Goal: Browse casually

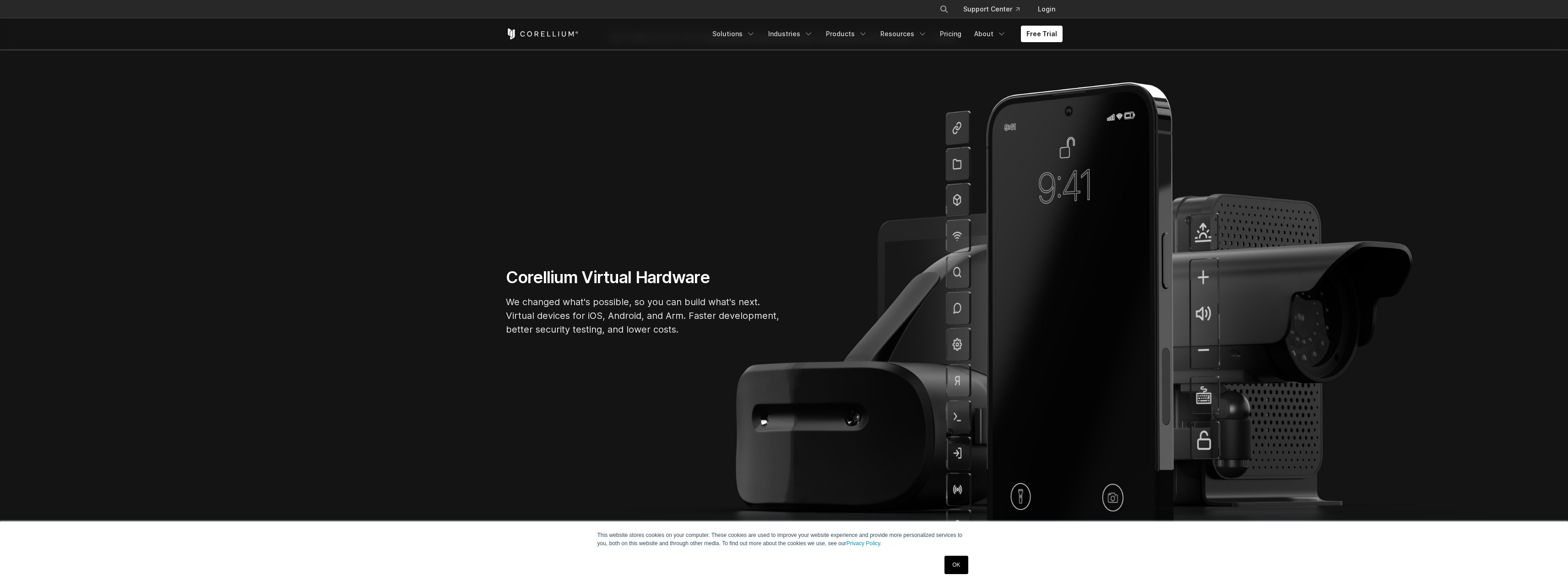
scroll to position [138, 0]
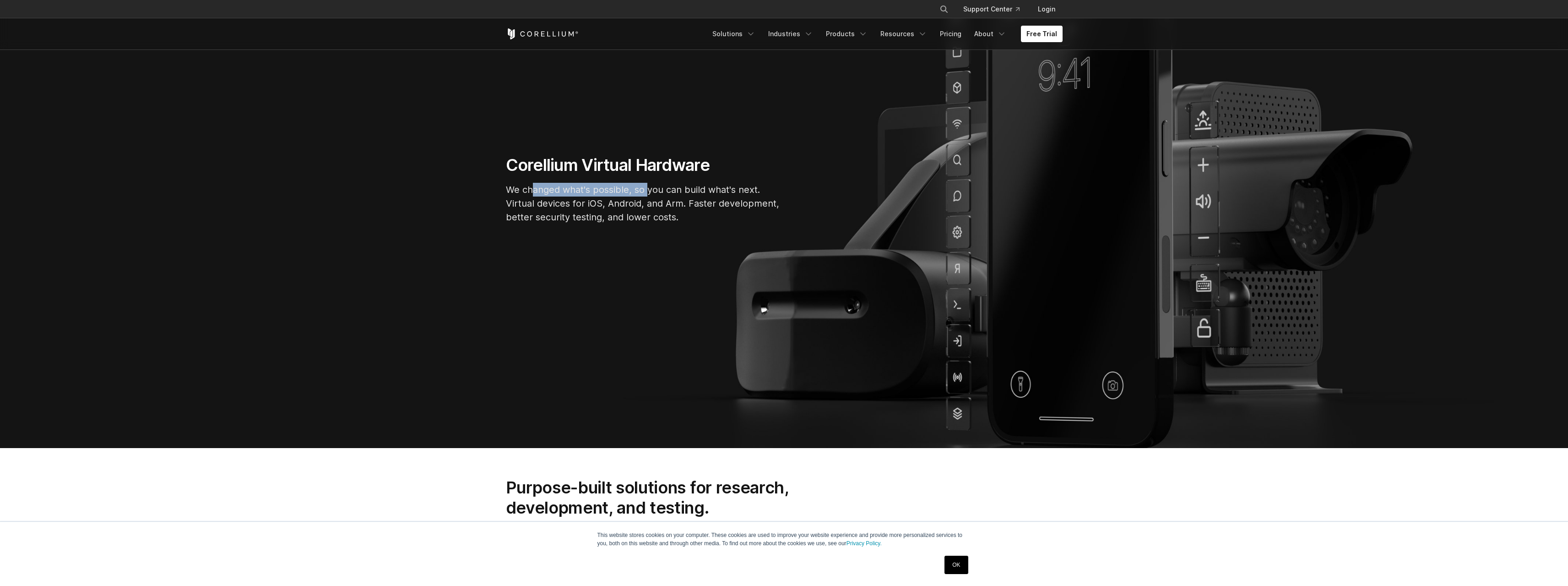
drag, startPoint x: 549, startPoint y: 188, endPoint x: 651, endPoint y: 190, distance: 102.0
click at [648, 190] on p "We changed what's possible, so you can build what's next. Virtual devices for i…" at bounding box center [643, 203] width 275 height 41
click at [651, 190] on p "We changed what's possible, so you can build what's next. Virtual devices for i…" at bounding box center [643, 203] width 275 height 41
drag, startPoint x: 658, startPoint y: 190, endPoint x: 741, endPoint y: 195, distance: 83.2
click at [741, 195] on p "We changed what's possible, so you can build what's next. Virtual devices for i…" at bounding box center [643, 203] width 275 height 41
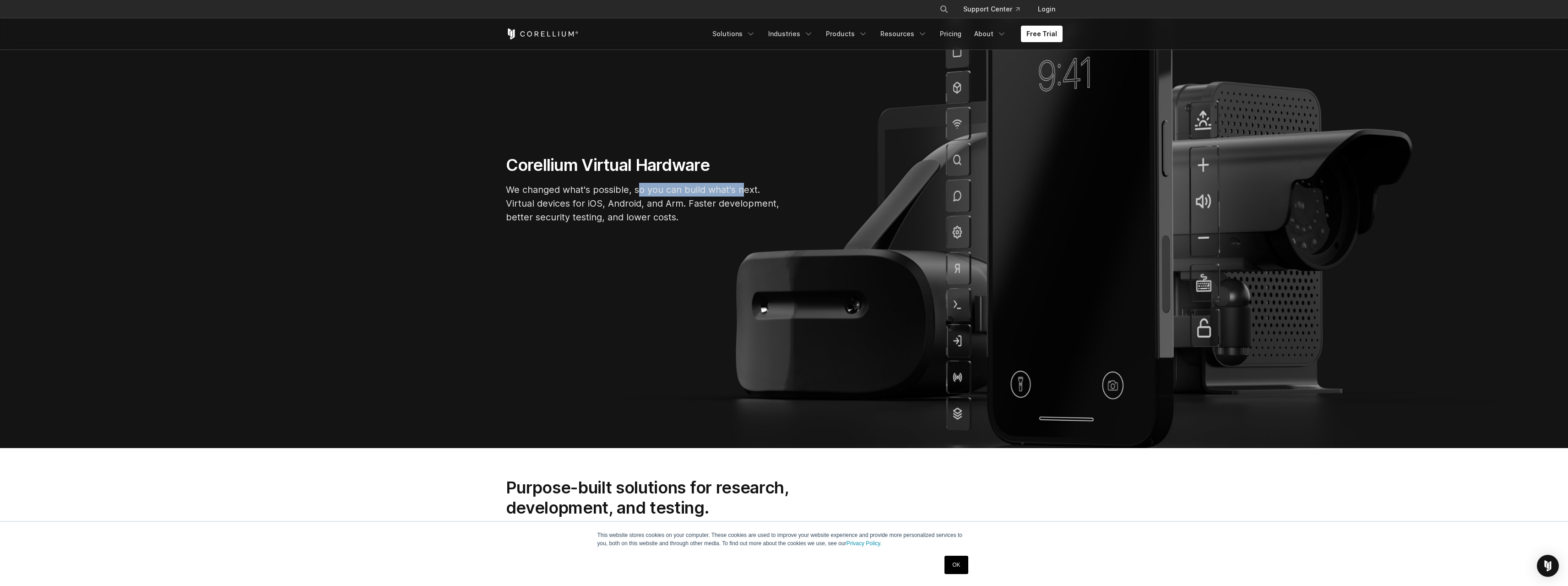
click at [741, 195] on p "We changed what's possible, so you can build what's next. Virtual devices for i…" at bounding box center [643, 203] width 275 height 41
drag, startPoint x: 683, startPoint y: 192, endPoint x: 757, endPoint y: 191, distance: 74.0
click at [752, 191] on p "We changed what's possible, so you can build what's next. Virtual devices for i…" at bounding box center [643, 203] width 275 height 41
click at [757, 191] on p "We changed what's possible, so you can build what's next. Virtual devices for i…" at bounding box center [643, 203] width 275 height 41
drag, startPoint x: 550, startPoint y: 204, endPoint x: 595, endPoint y: 204, distance: 45.0
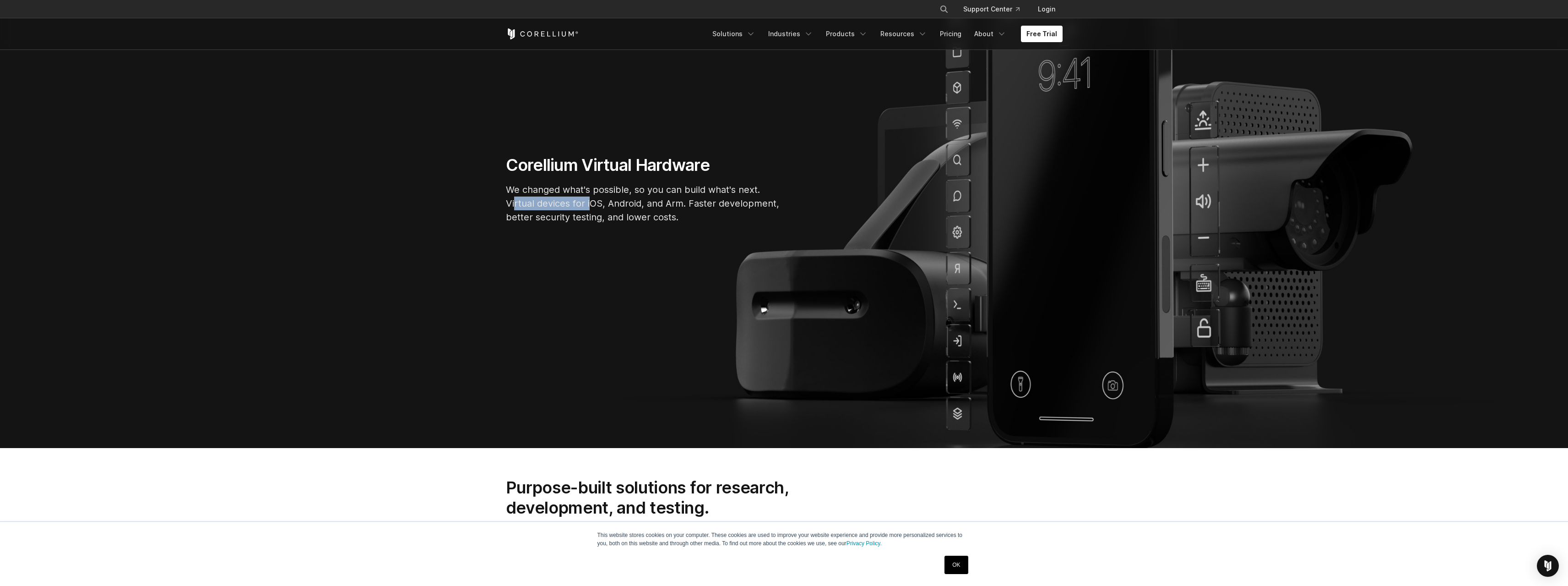
click at [595, 204] on p "We changed what's possible, so you can build what's next. Virtual devices for i…" at bounding box center [643, 203] width 275 height 41
drag, startPoint x: 652, startPoint y: 204, endPoint x: 698, endPoint y: 204, distance: 46.0
click at [697, 204] on p "We changed what's possible, so you can build what's next. Virtual devices for i…" at bounding box center [643, 203] width 275 height 41
click at [698, 204] on p "We changed what's possible, so you can build what's next. Virtual devices for i…" at bounding box center [643, 203] width 275 height 41
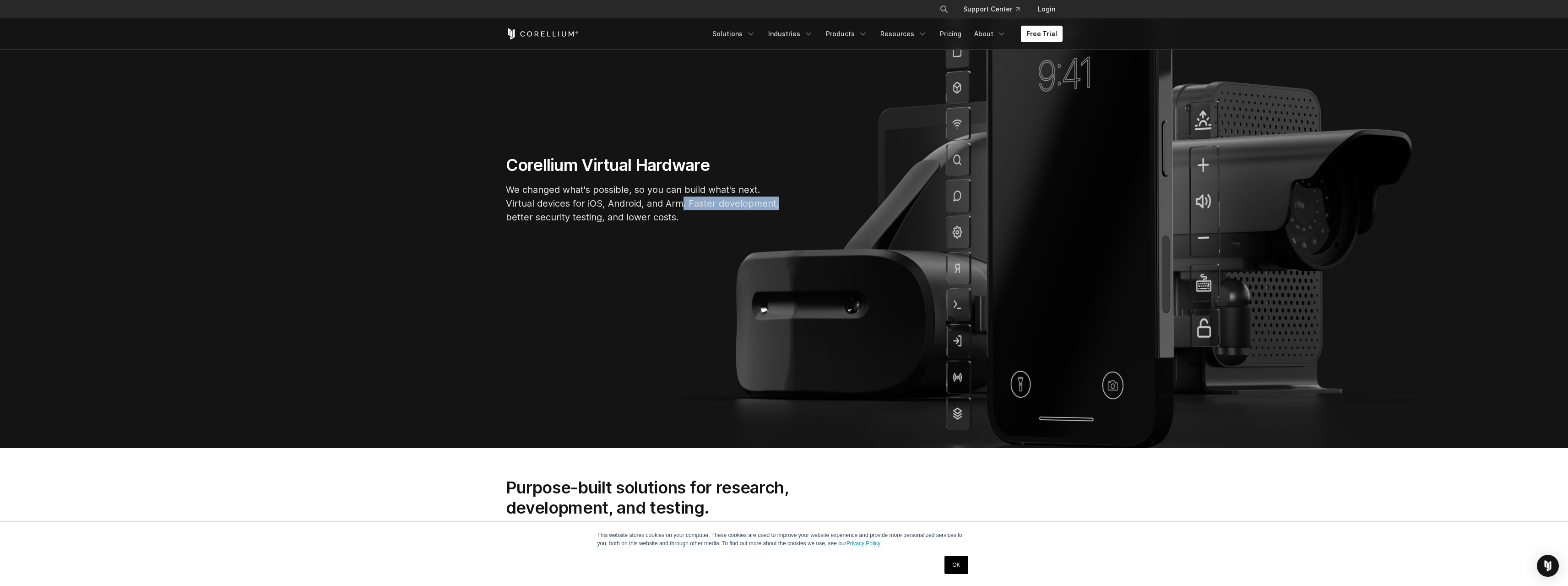
drag, startPoint x: 683, startPoint y: 204, endPoint x: 789, endPoint y: 206, distance: 106.0
click at [784, 205] on div "Corellium Virtual Hardware We changed what's possible, so you can build what's …" at bounding box center [643, 193] width 293 height 76
click at [789, 206] on div "Corellium Virtual Hardware We changed what's possible, so you can build what's …" at bounding box center [643, 193] width 293 height 76
drag, startPoint x: 506, startPoint y: 215, endPoint x: 622, endPoint y: 218, distance: 116.0
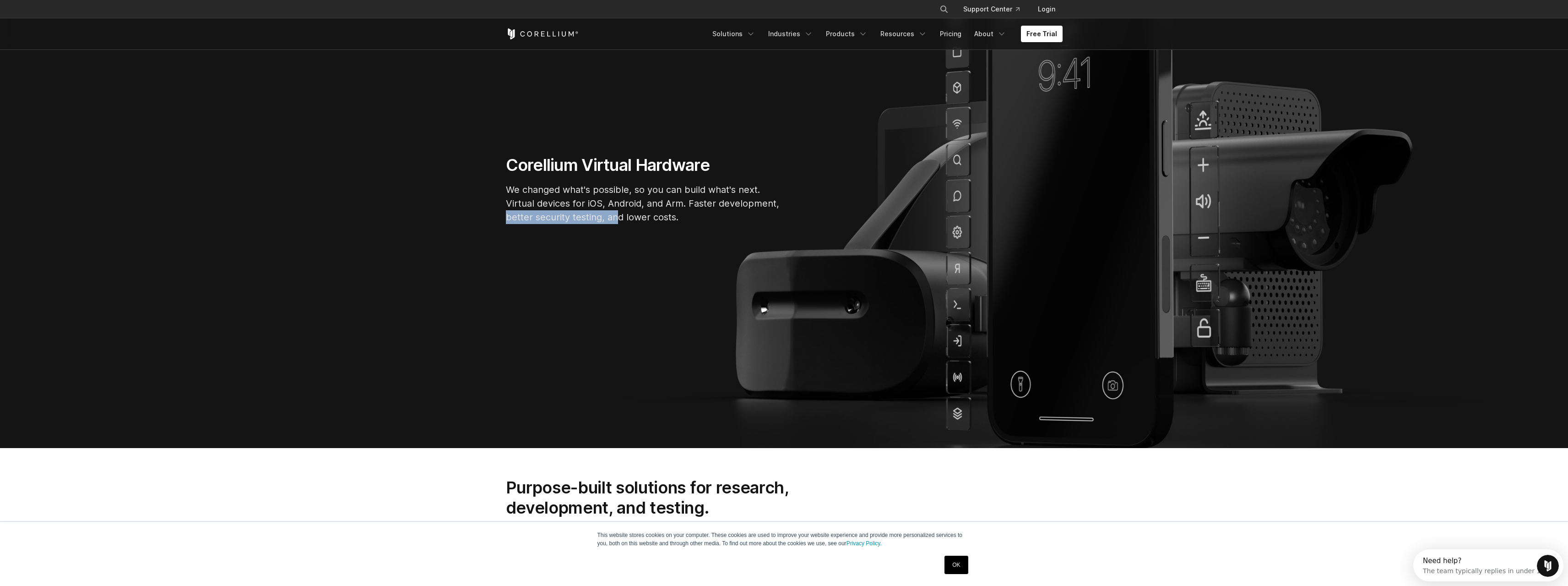
click at [621, 218] on div "Corellium Virtual Hardware We changed what's possible, so you can build what's …" at bounding box center [643, 193] width 293 height 76
click at [622, 218] on p "We changed what's possible, so you can build what's next. Virtual devices for i…" at bounding box center [643, 203] width 275 height 41
drag, startPoint x: 544, startPoint y: 218, endPoint x: 620, endPoint y: 220, distance: 76.0
click at [612, 220] on p "We changed what's possible, so you can build what's next. Virtual devices for i…" at bounding box center [643, 203] width 275 height 41
click at [620, 219] on p "We changed what's possible, so you can build what's next. Virtual devices for i…" at bounding box center [643, 203] width 275 height 41
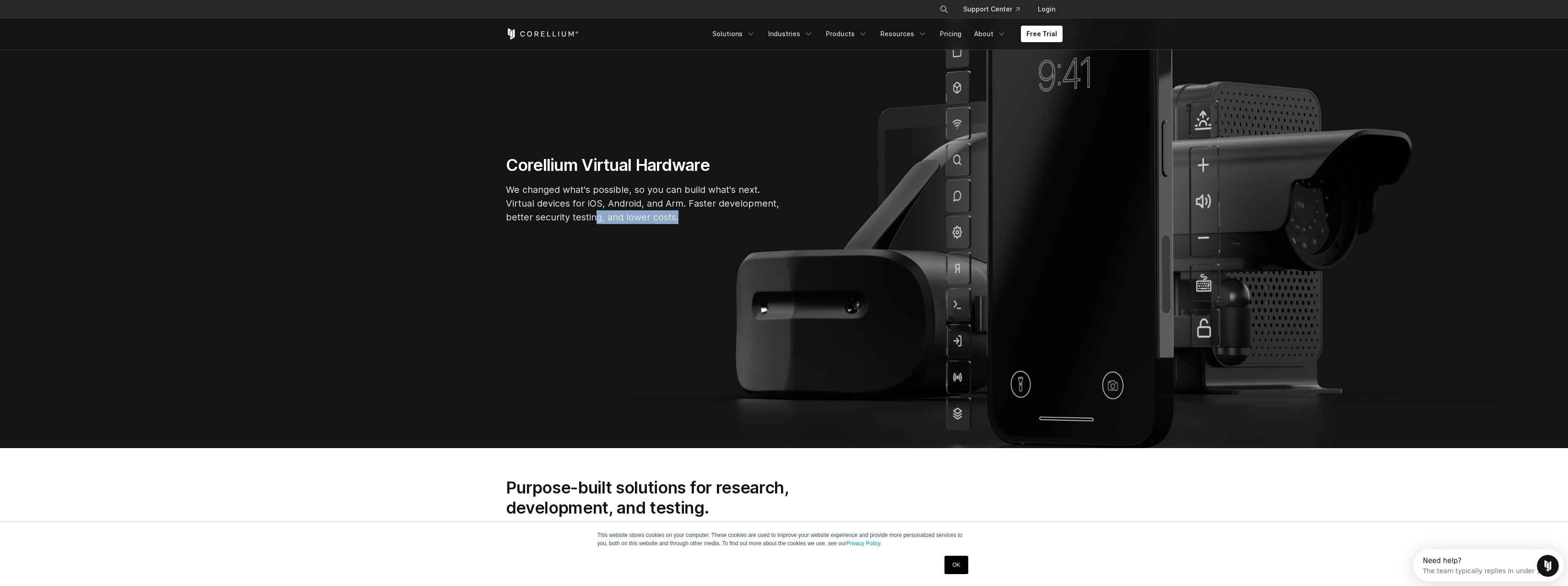
drag, startPoint x: 596, startPoint y: 216, endPoint x: 695, endPoint y: 217, distance: 99.0
click at [692, 216] on p "We changed what's possible, so you can build what's next. Virtual devices for i…" at bounding box center [643, 203] width 275 height 41
click at [695, 217] on p "We changed what's possible, so you can build what's next. Virtual devices for i…" at bounding box center [643, 203] width 275 height 41
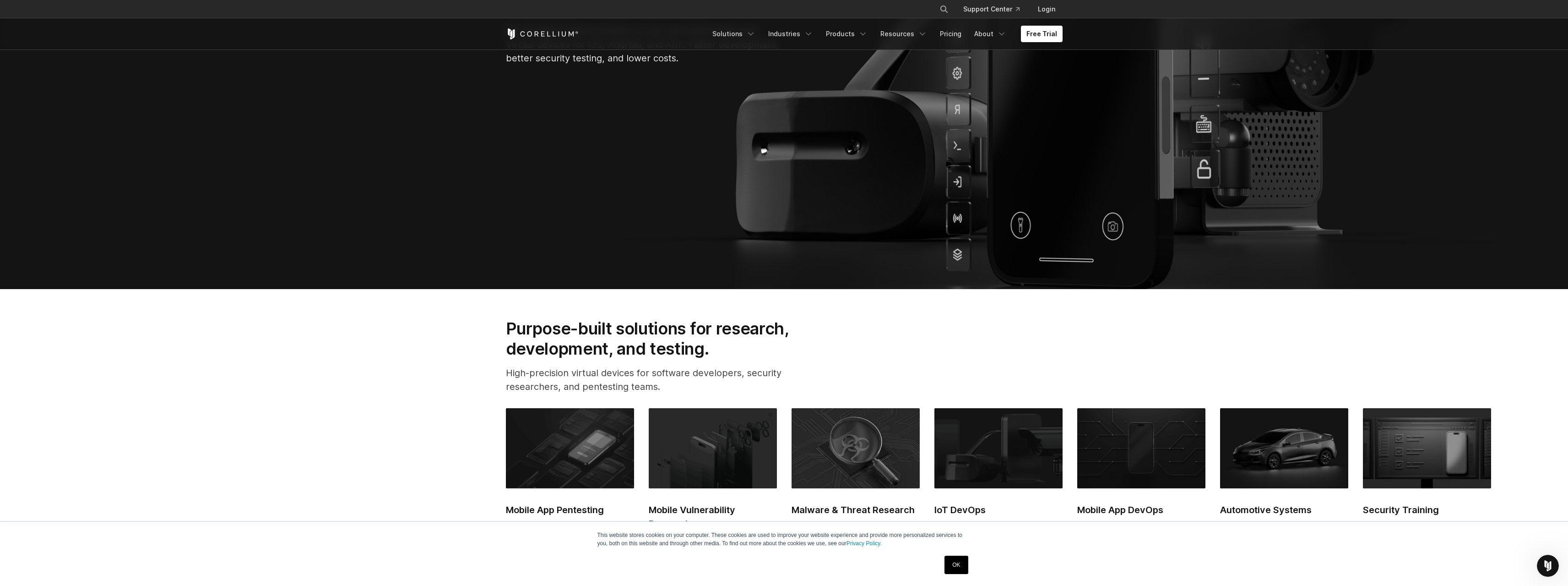
scroll to position [275, 0]
